Goal: Task Accomplishment & Management: Manage account settings

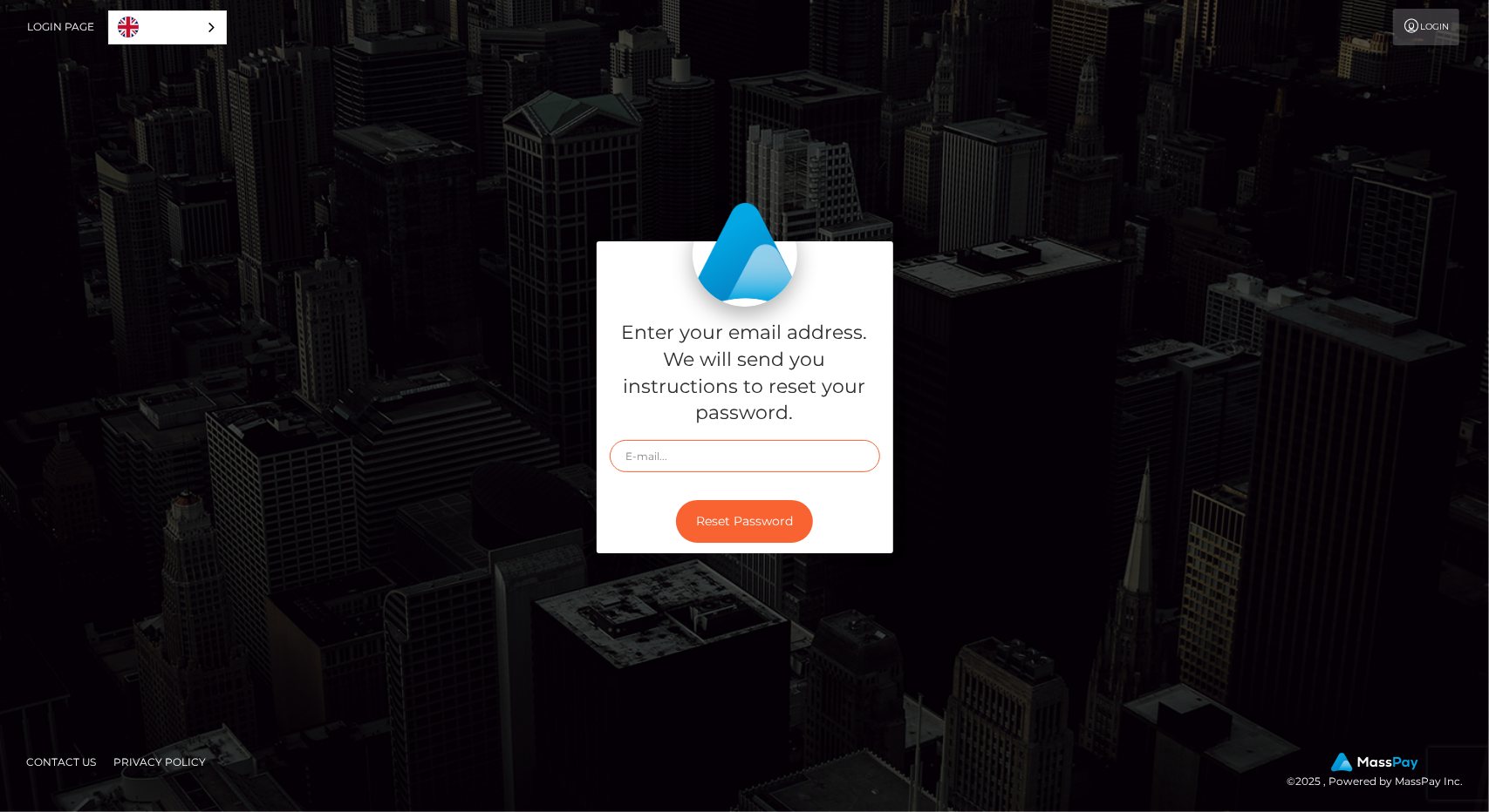
click at [698, 451] on input "text" at bounding box center [744, 456] width 270 height 32
type input "a"
type input "karolinmagi26@gmail.com"
click at [759, 517] on button "Reset Password" at bounding box center [744, 522] width 137 height 43
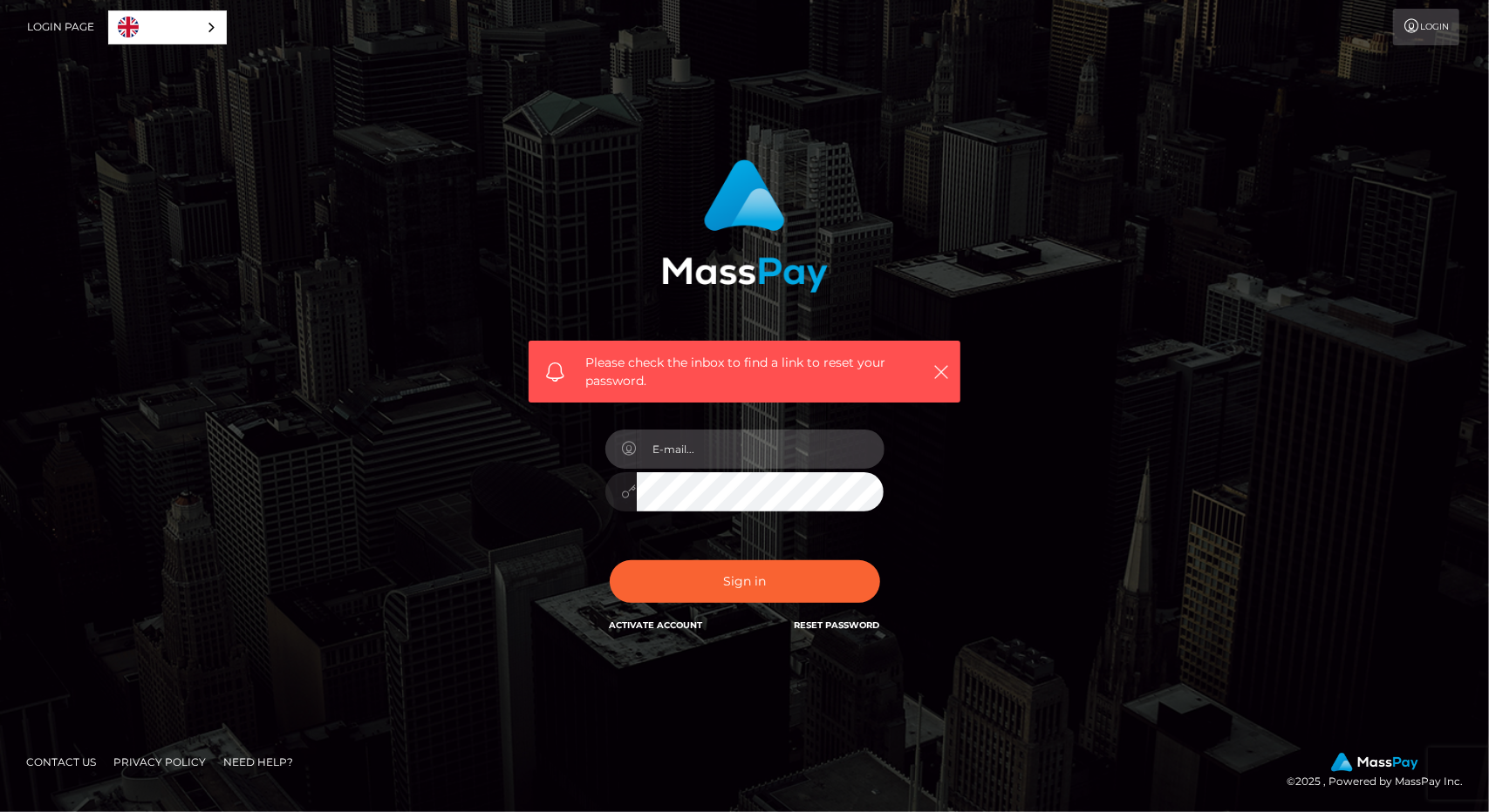
click at [703, 456] on input "email" at bounding box center [761, 449] width 248 height 39
type input "[EMAIL_ADDRESS][DOMAIN_NAME]"
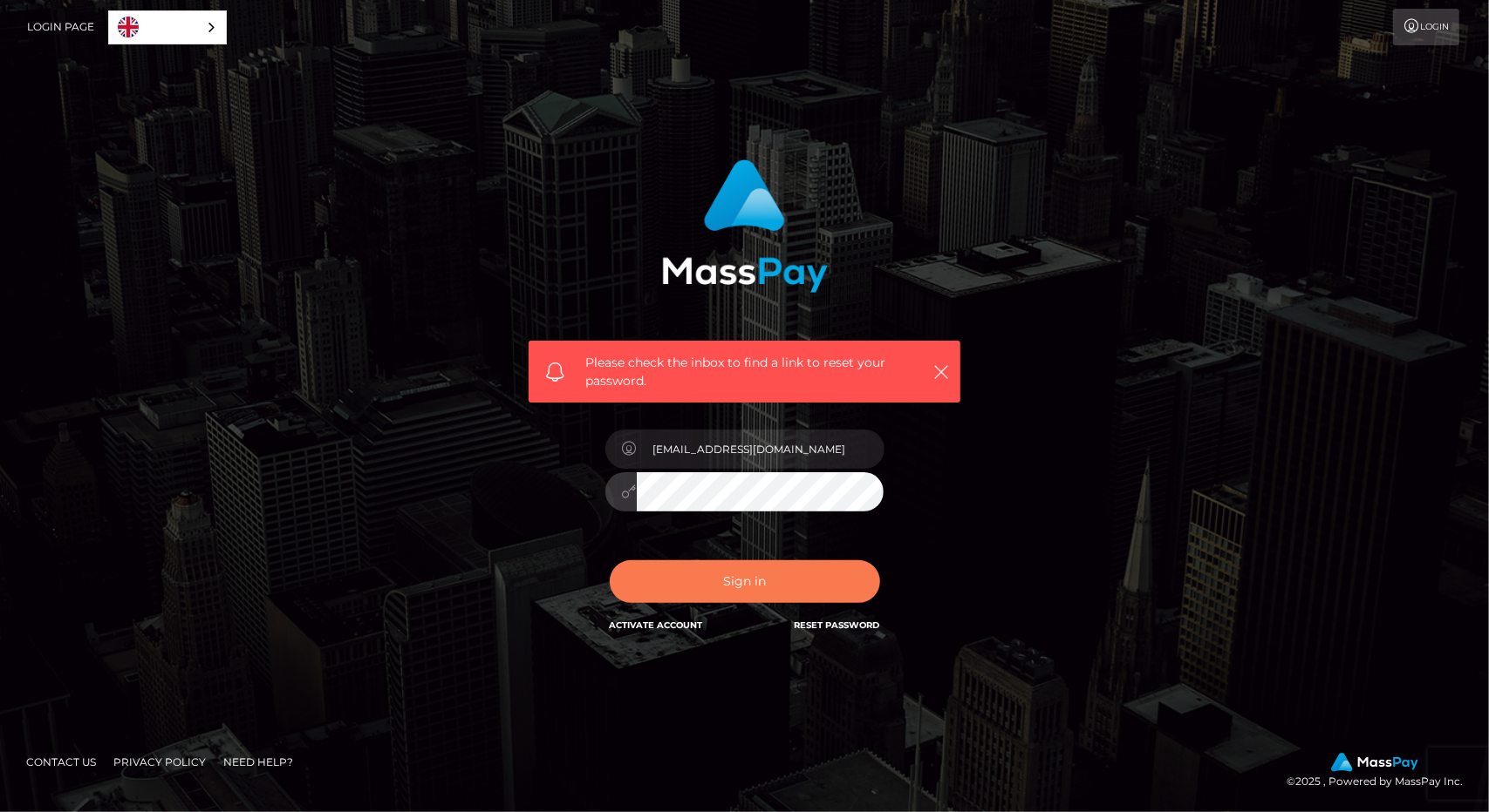
click at [794, 575] on button "Sign in" at bounding box center [744, 582] width 270 height 43
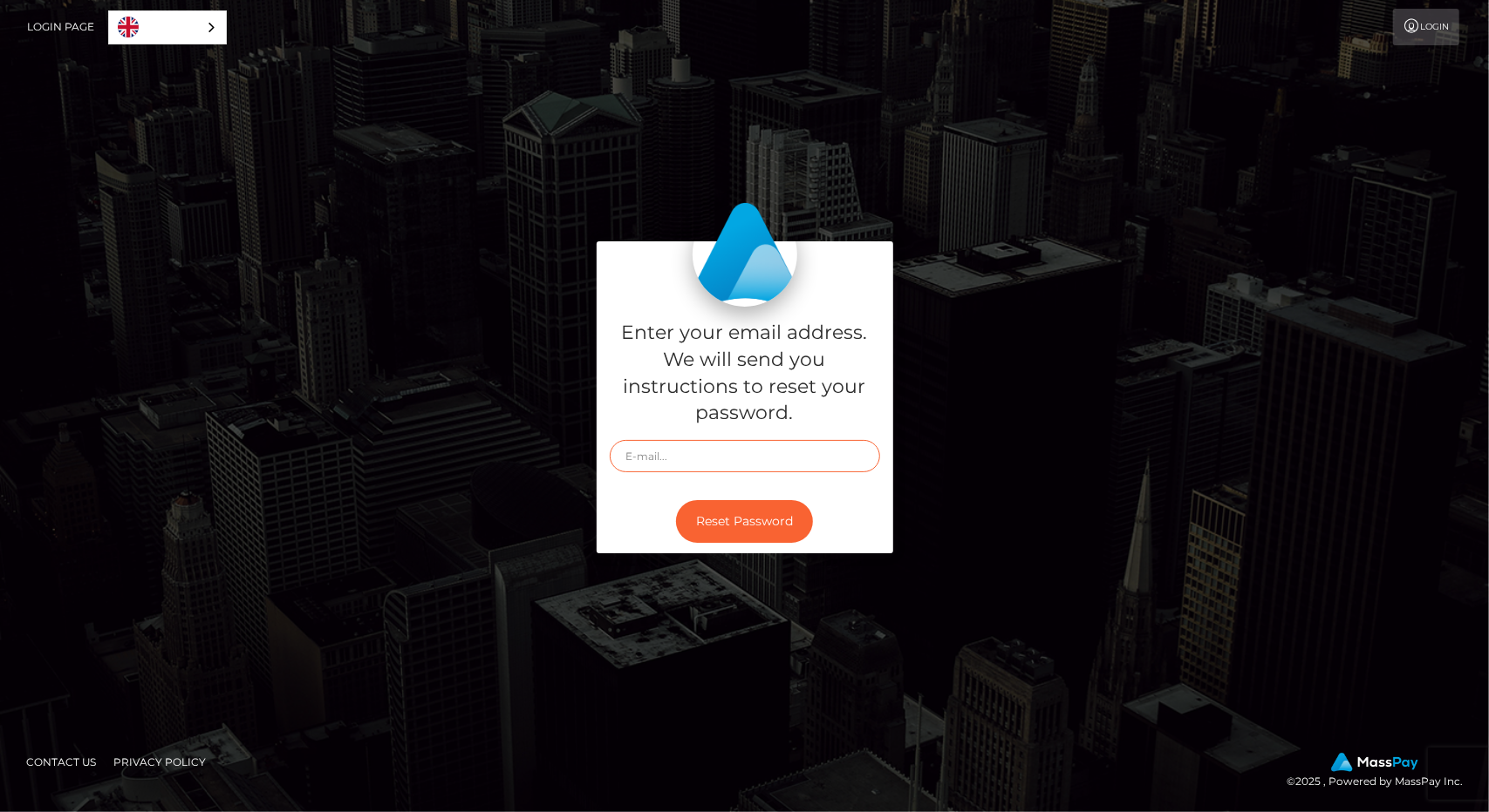
click at [665, 456] on input "text" at bounding box center [744, 456] width 270 height 32
type input "[EMAIL_ADDRESS][DOMAIN_NAME]"
click at [724, 529] on button "Reset Password" at bounding box center [744, 522] width 137 height 43
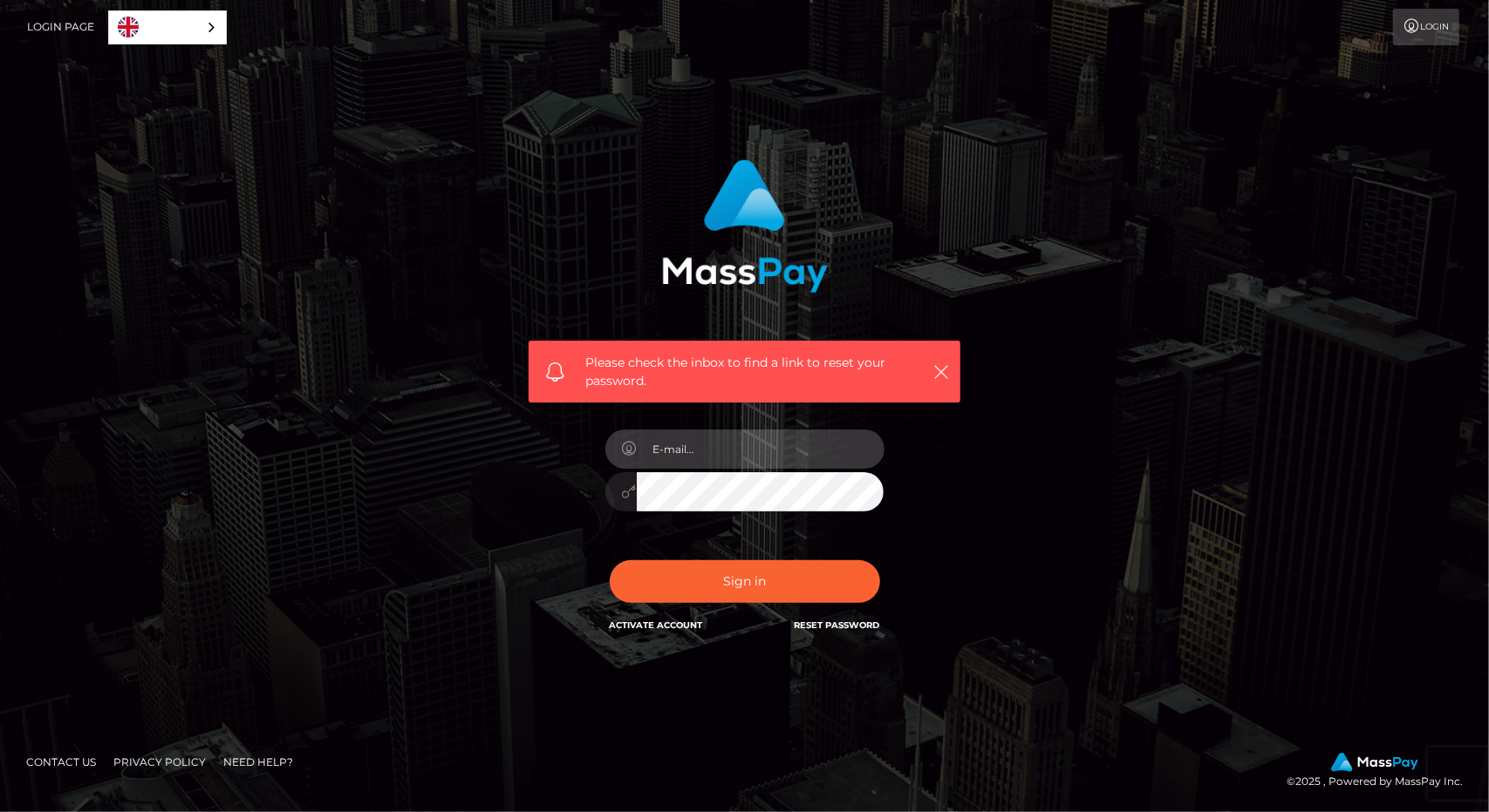
click at [729, 451] on input "email" at bounding box center [761, 449] width 248 height 39
type input "[EMAIL_ADDRESS][DOMAIN_NAME]"
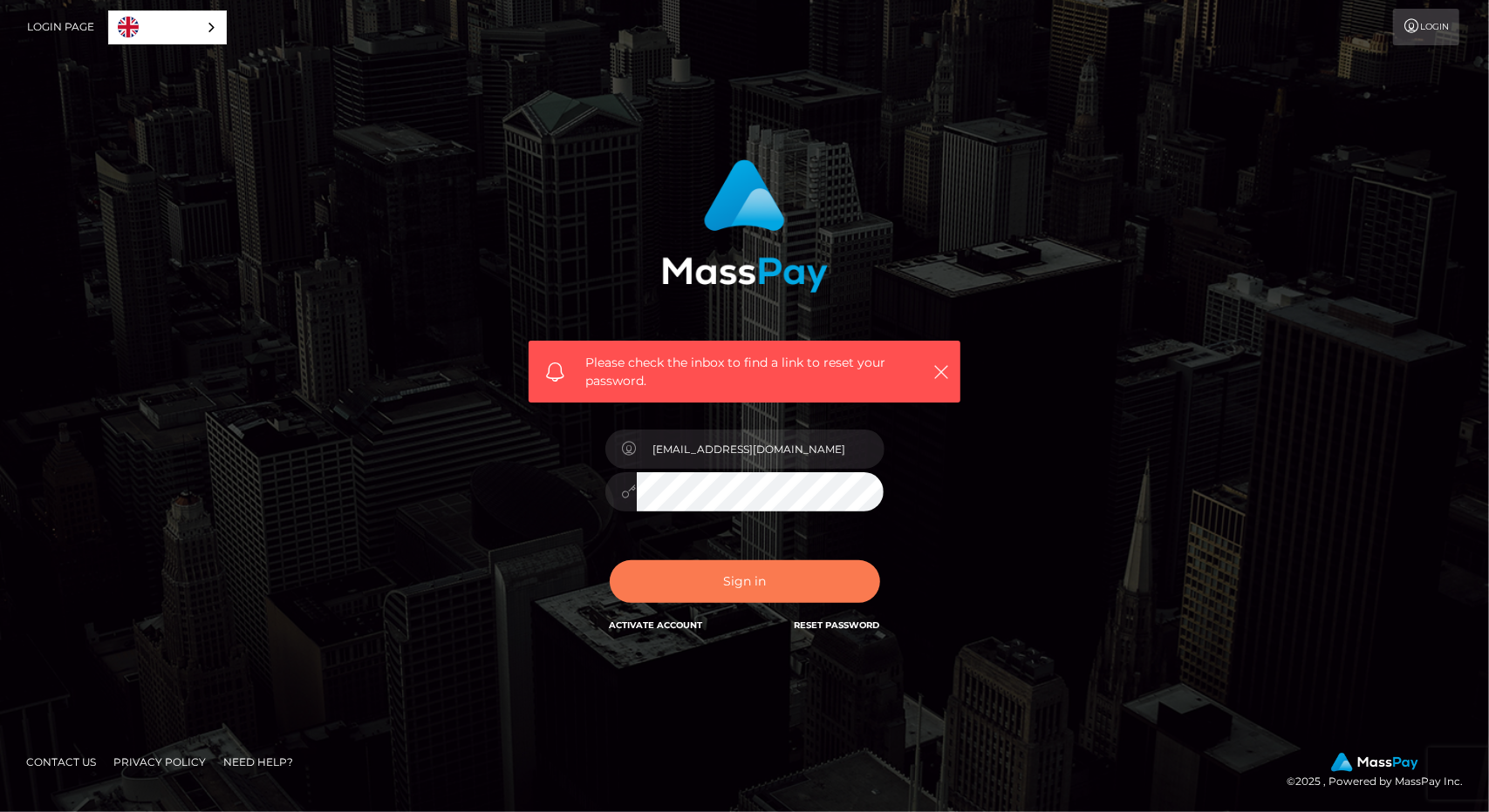
click at [755, 572] on button "Sign in" at bounding box center [744, 582] width 270 height 43
